Goal: Check status: Verify the current state of an ongoing process or item

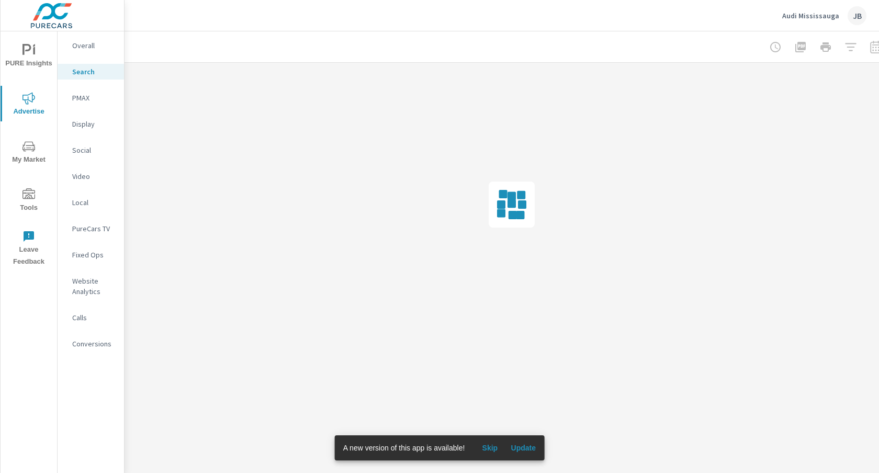
click at [531, 445] on span "Update" at bounding box center [523, 447] width 25 height 9
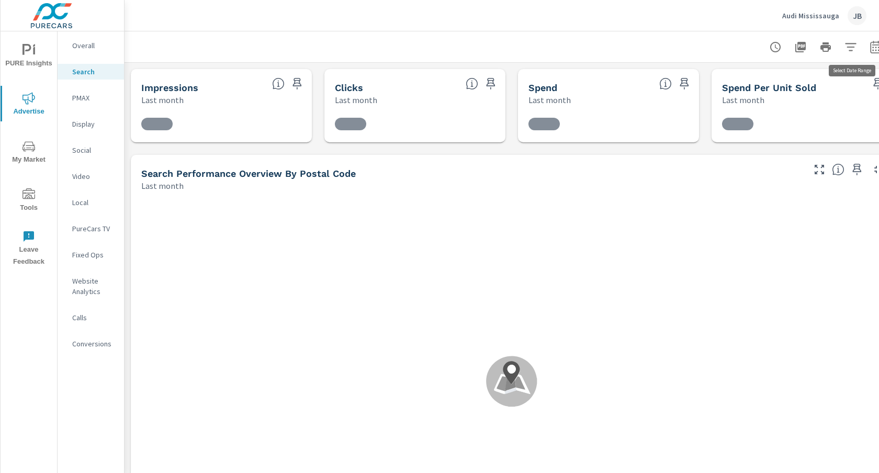
click at [876, 46] on icon "button" at bounding box center [875, 47] width 13 height 13
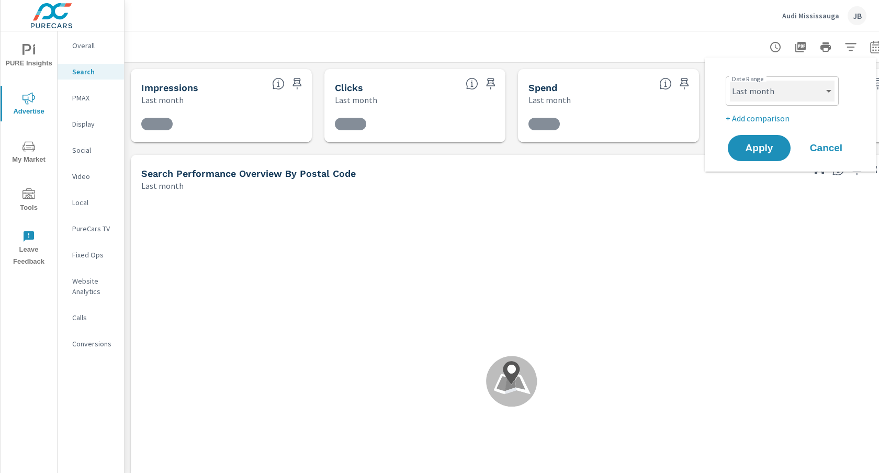
click at [772, 94] on select "Custom [DATE] Last week Last 7 days Last 14 days Last 30 days Last 45 days Last…" at bounding box center [782, 91] width 105 height 21
click at [730, 81] on select "Custom [DATE] Last week Last 7 days Last 14 days Last 30 days Last 45 days Last…" at bounding box center [782, 91] width 105 height 21
select select "Month to date"
click at [757, 118] on p "+ Add comparison" at bounding box center [792, 118] width 134 height 13
select select "Previous period"
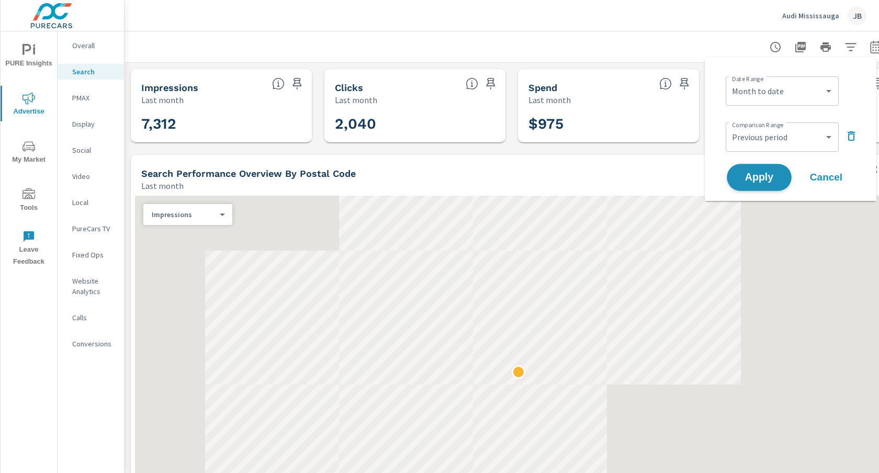
click at [755, 176] on span "Apply" at bounding box center [759, 178] width 43 height 10
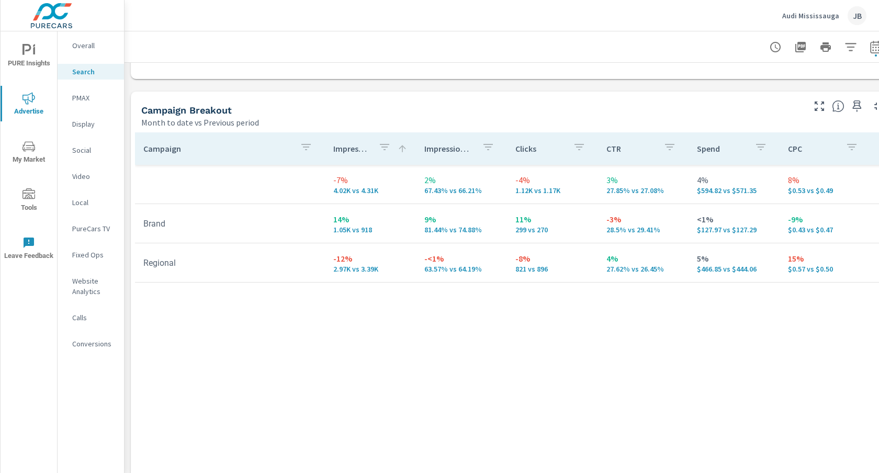
scroll to position [986, 0]
click at [82, 99] on p "PMAX" at bounding box center [93, 98] width 43 height 10
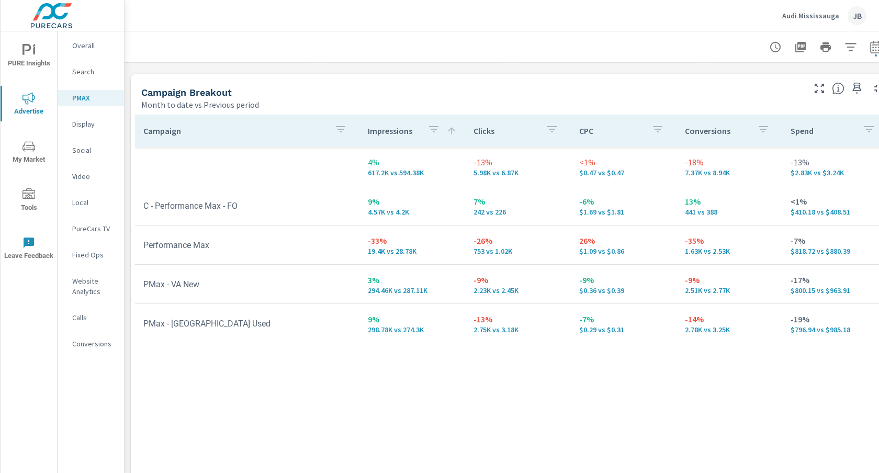
scroll to position [109, 0]
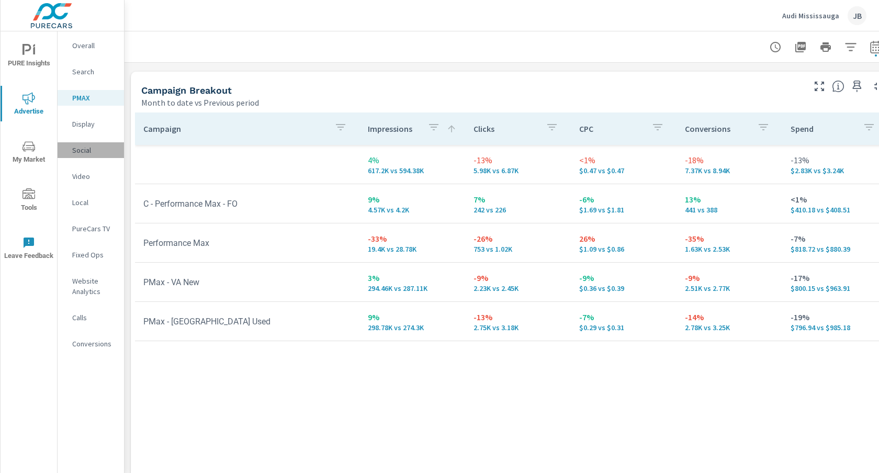
click at [82, 147] on p "Social" at bounding box center [93, 150] width 43 height 10
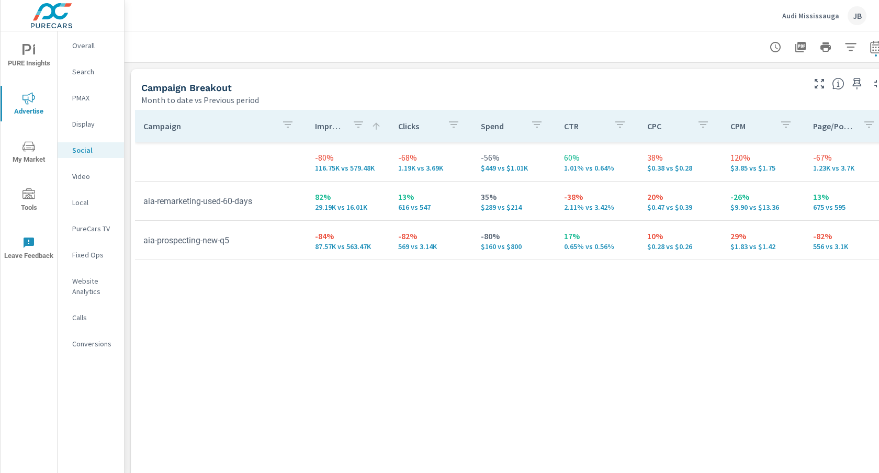
scroll to position [449, 0]
click at [817, 16] on p "Audi Mississauga" at bounding box center [810, 15] width 57 height 9
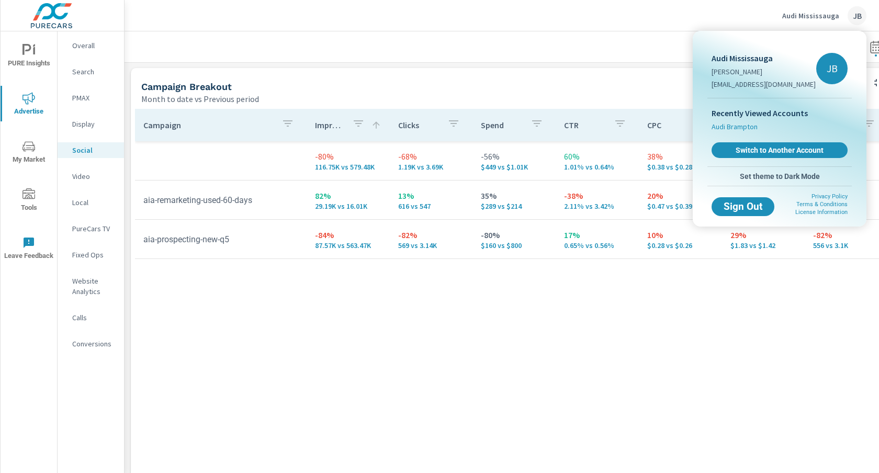
click at [732, 125] on span "Audi Brampton" at bounding box center [734, 126] width 46 height 10
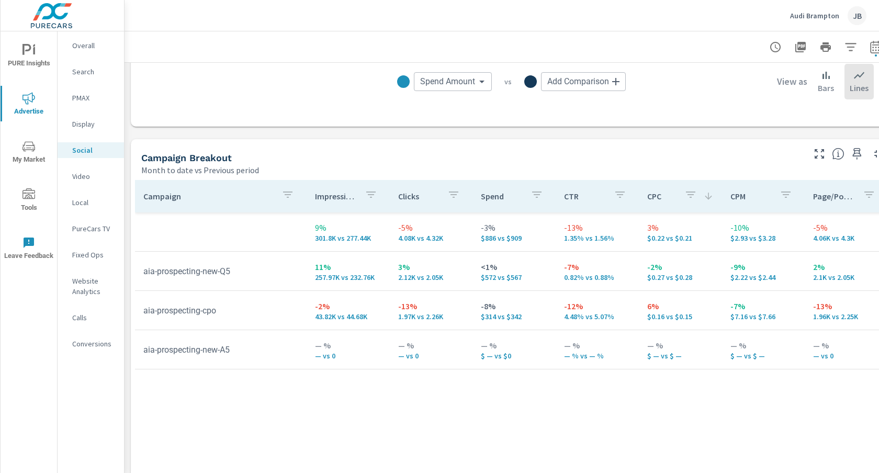
scroll to position [399, 0]
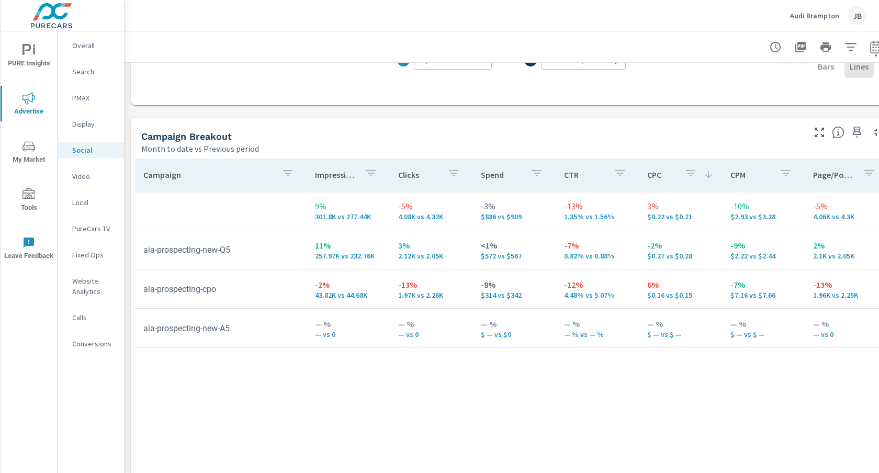
click at [79, 98] on p "PMAX" at bounding box center [93, 98] width 43 height 10
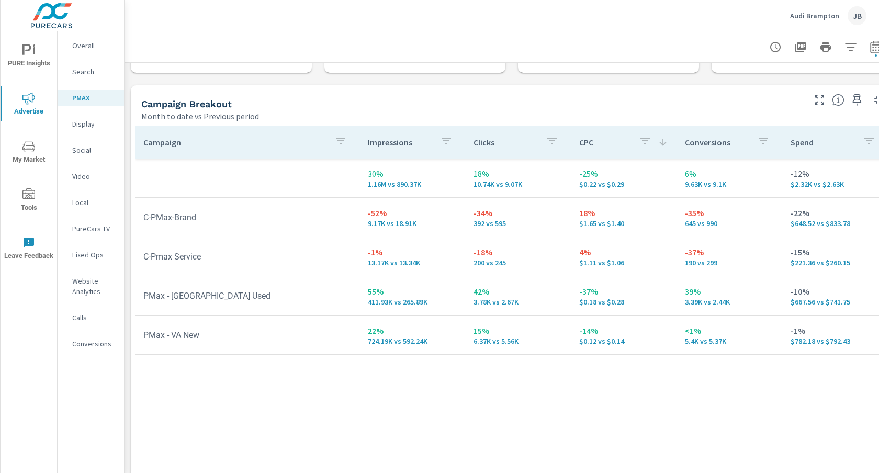
scroll to position [82, 0]
